Goal: Navigation & Orientation: Find specific page/section

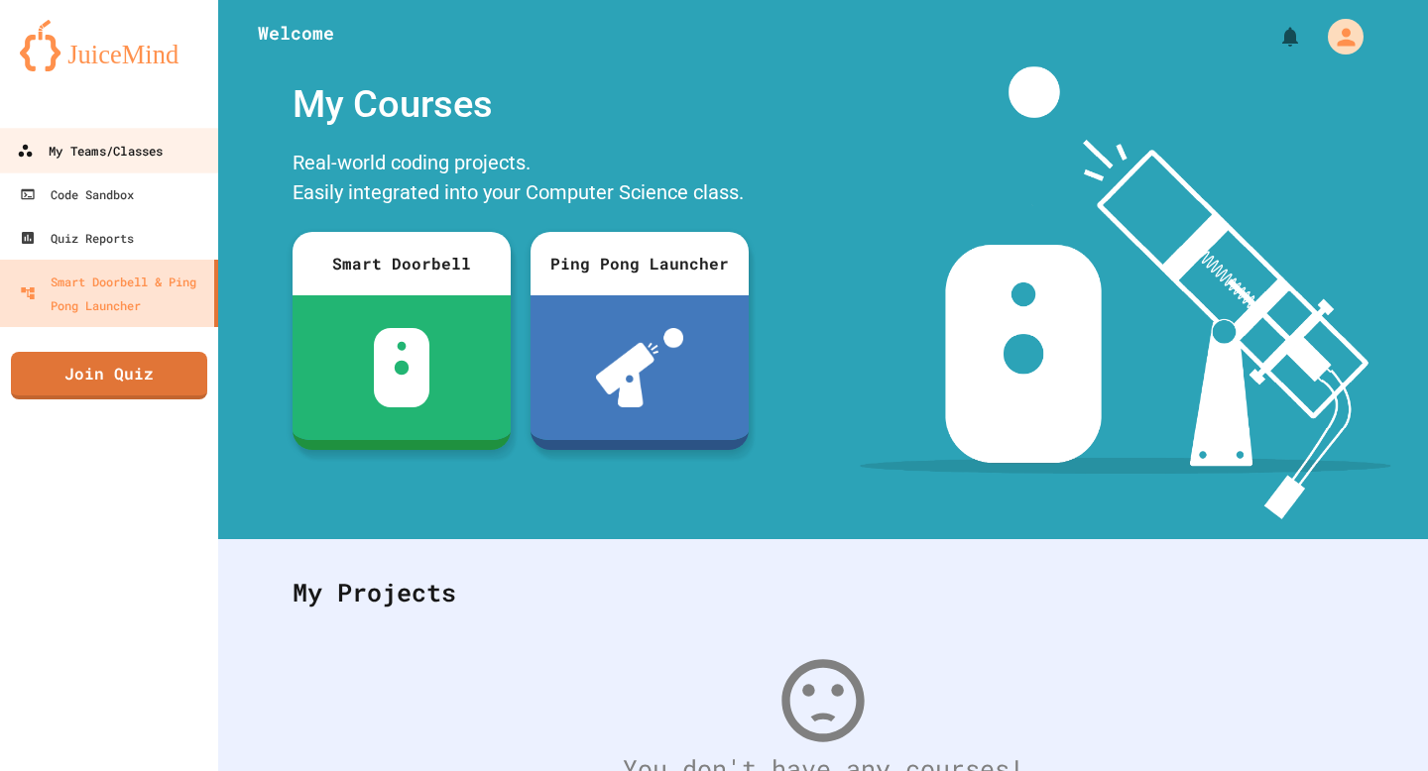
click at [80, 150] on div "My Teams/Classes" at bounding box center [90, 151] width 146 height 25
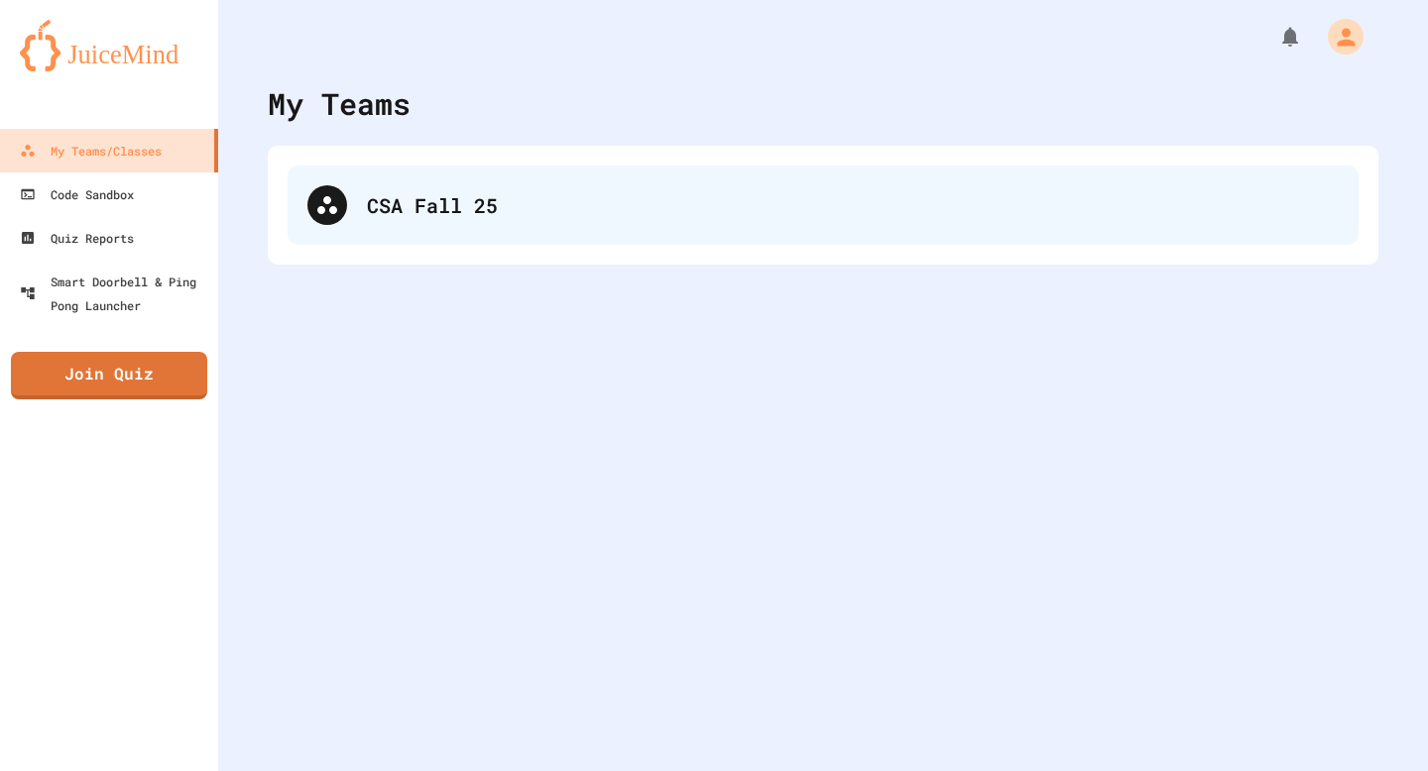
click at [451, 218] on div "CSA Fall 25" at bounding box center [853, 205] width 972 height 30
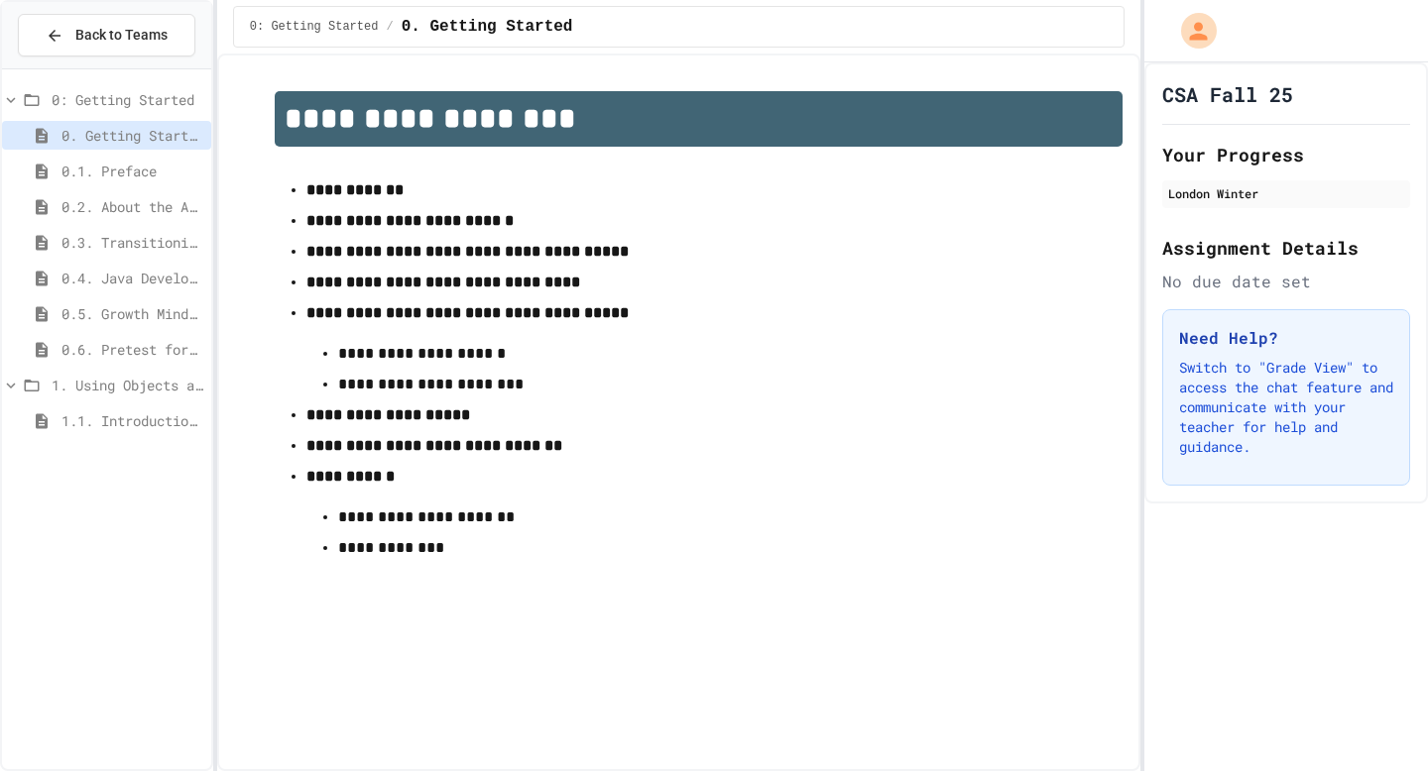
click at [104, 418] on span "1.1. Introduction to Algorithms, Programming, and Compilers" at bounding box center [132, 420] width 142 height 21
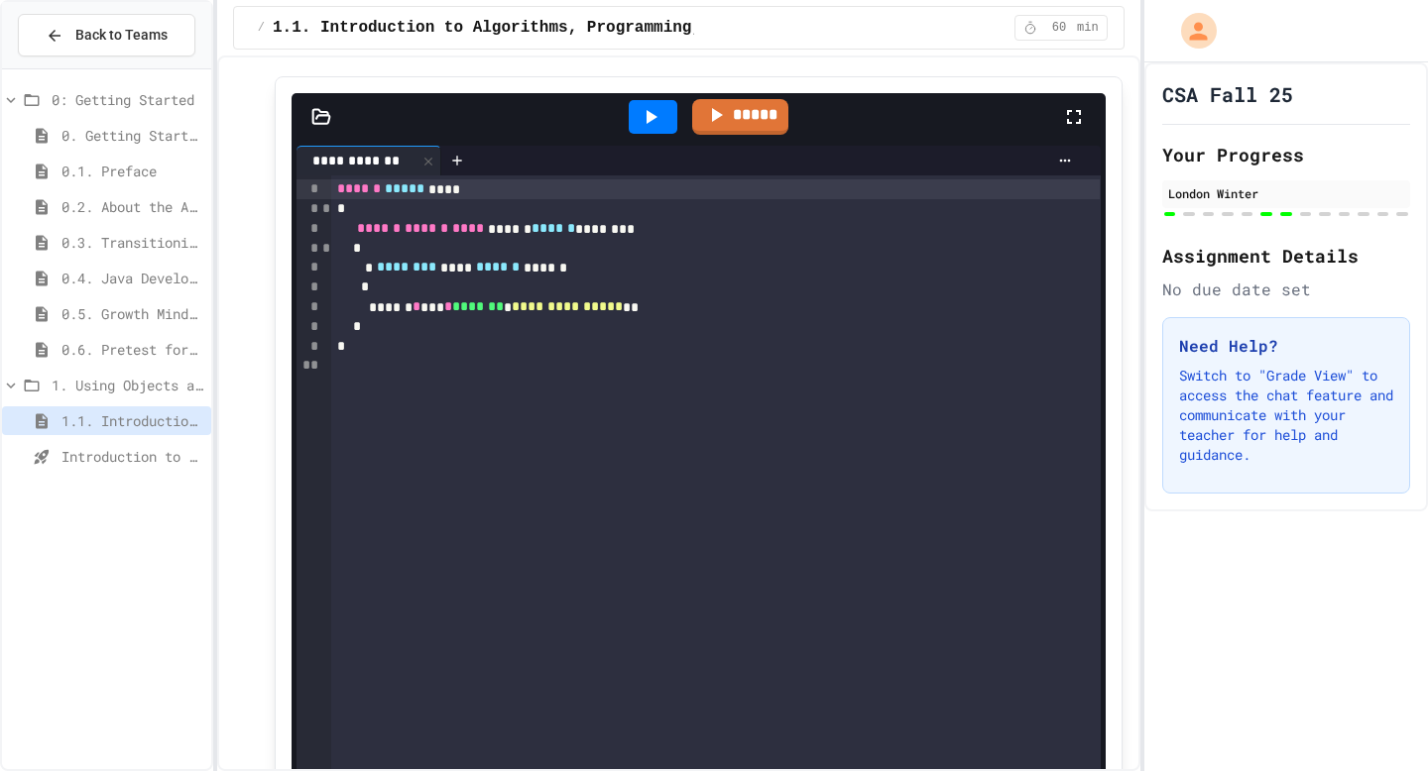
scroll to position [2827, 0]
